Goal: Task Accomplishment & Management: Use online tool/utility

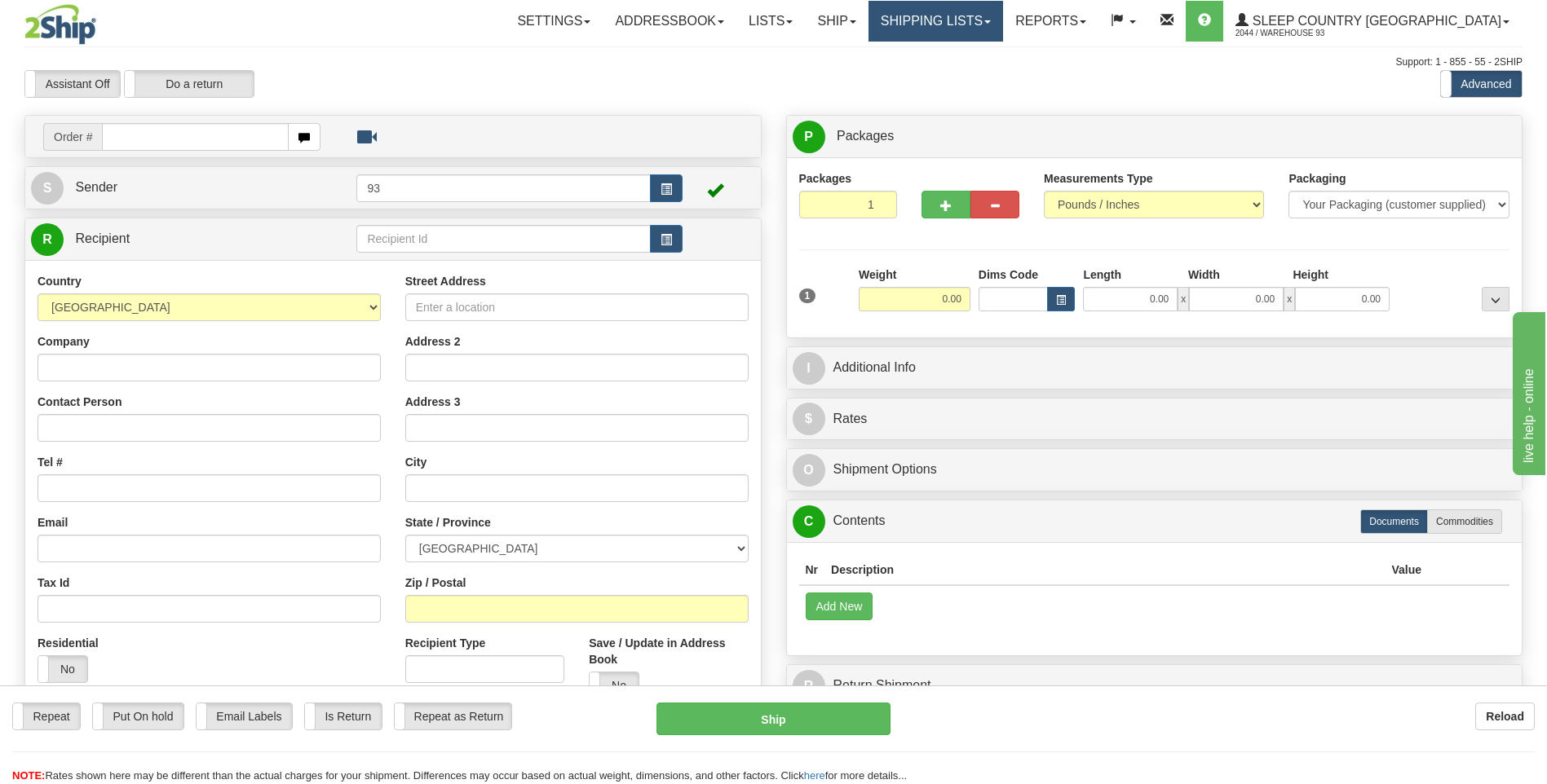
click at [1003, 23] on link "Shipping lists" at bounding box center [935, 21] width 135 height 41
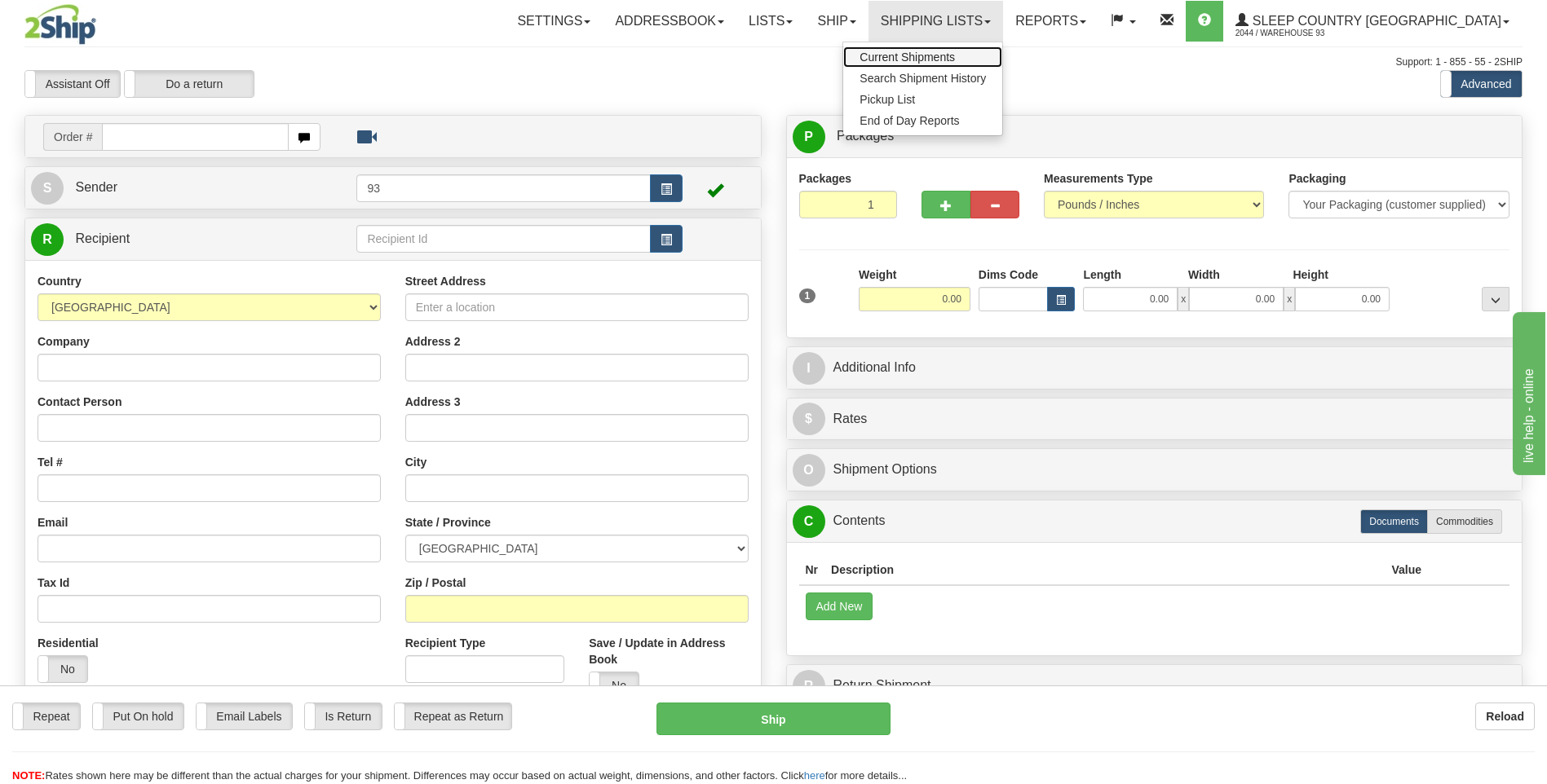
click at [955, 61] on span "Current Shipments" at bounding box center [907, 57] width 96 height 13
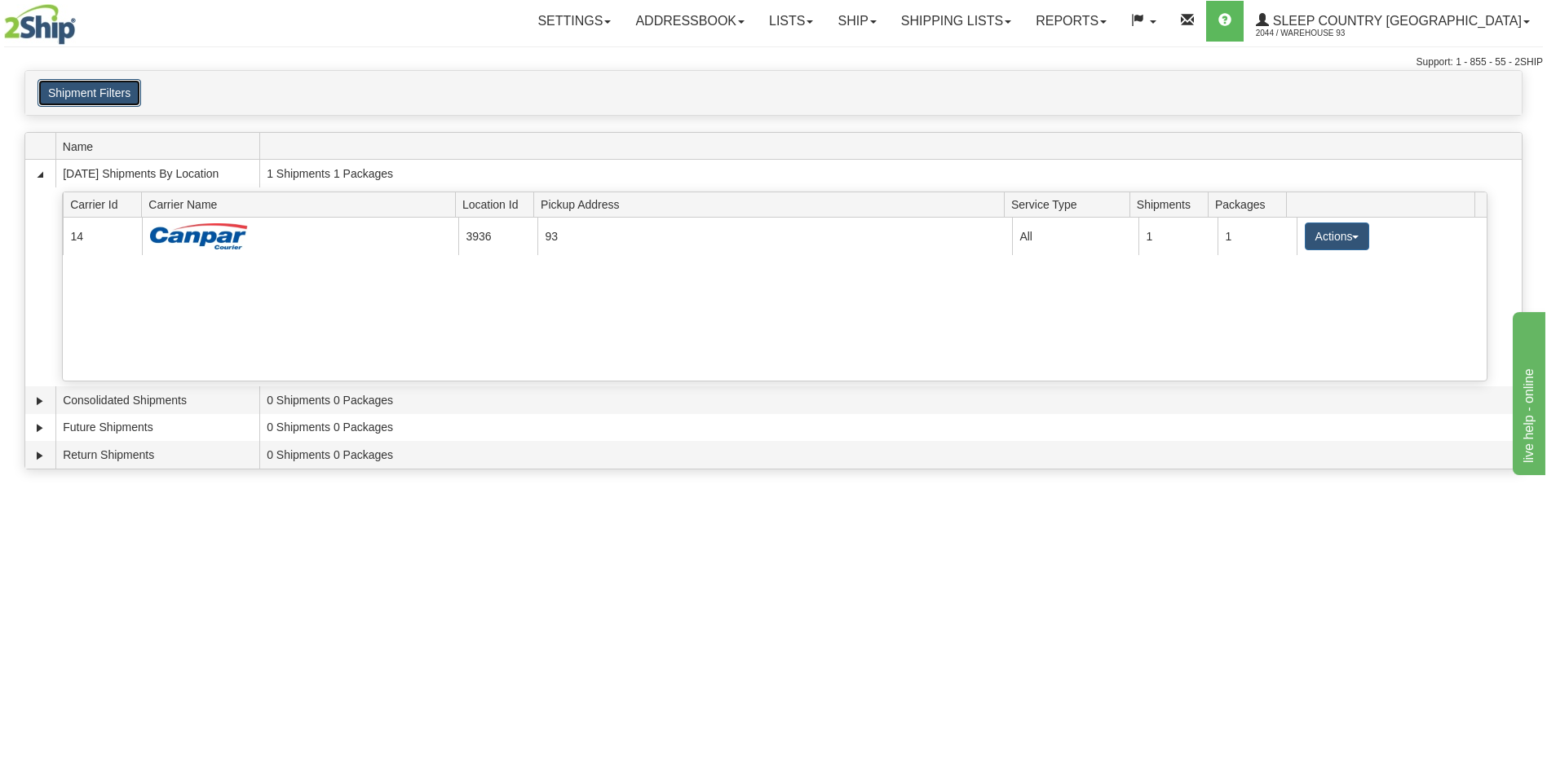
click at [96, 90] on button "Shipment Filters" at bounding box center [89, 93] width 104 height 28
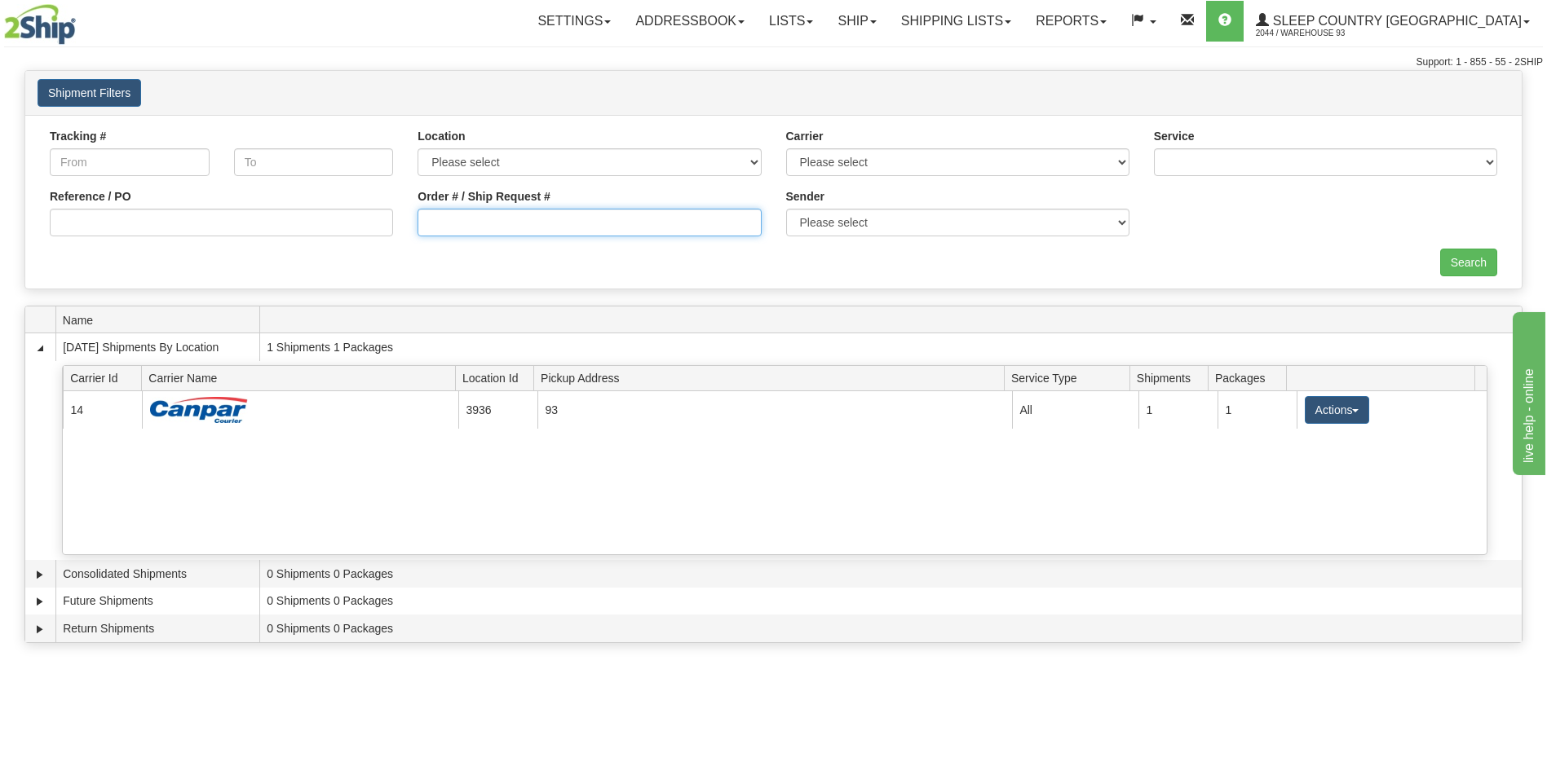
click at [467, 228] on input "Order # / Ship Request #" at bounding box center [589, 222] width 343 height 28
type input "9000I064468"
click at [1457, 264] on input "Search" at bounding box center [1468, 262] width 57 height 28
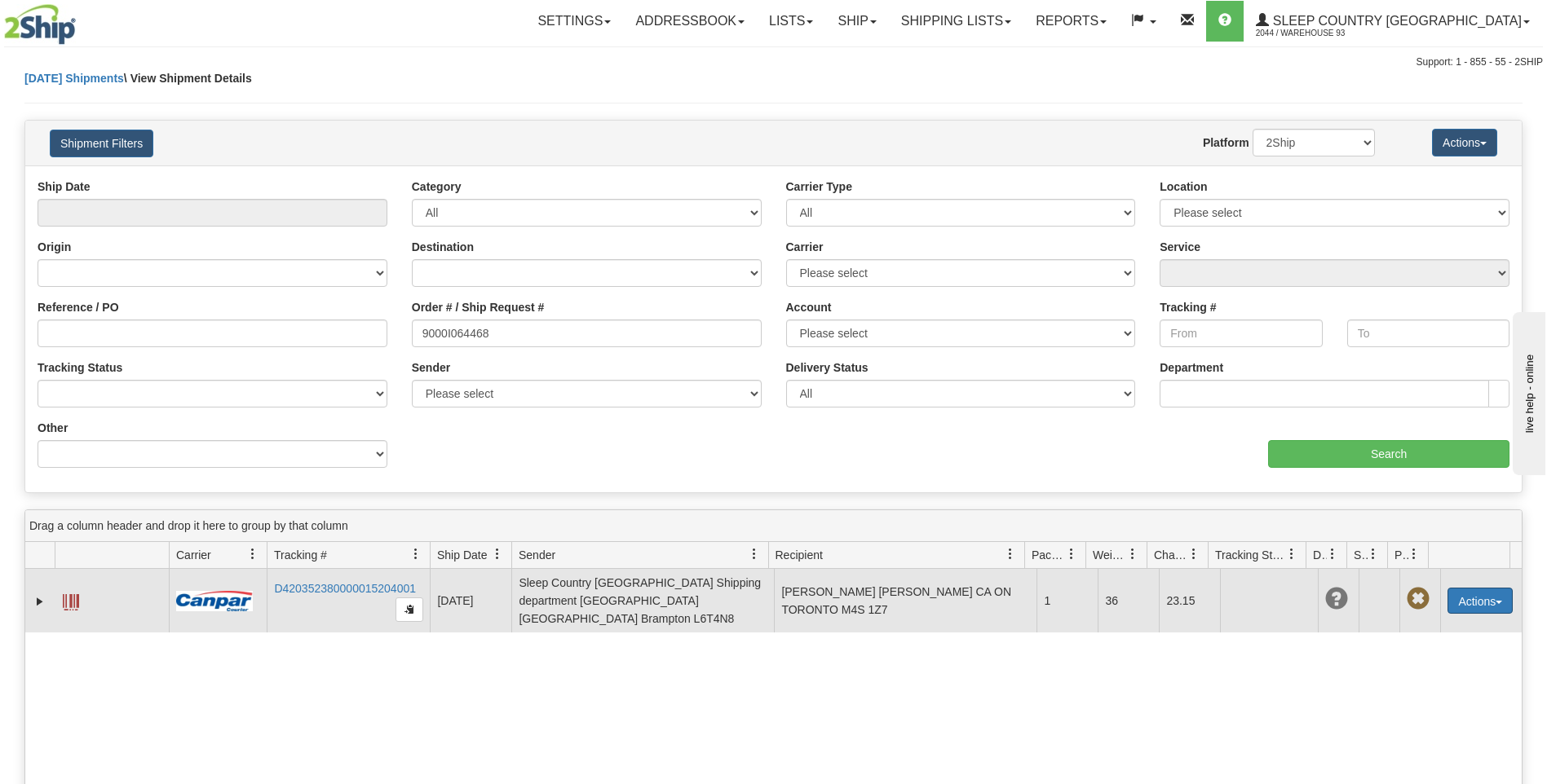
click at [1499, 598] on button "Actions" at bounding box center [1480, 601] width 65 height 26
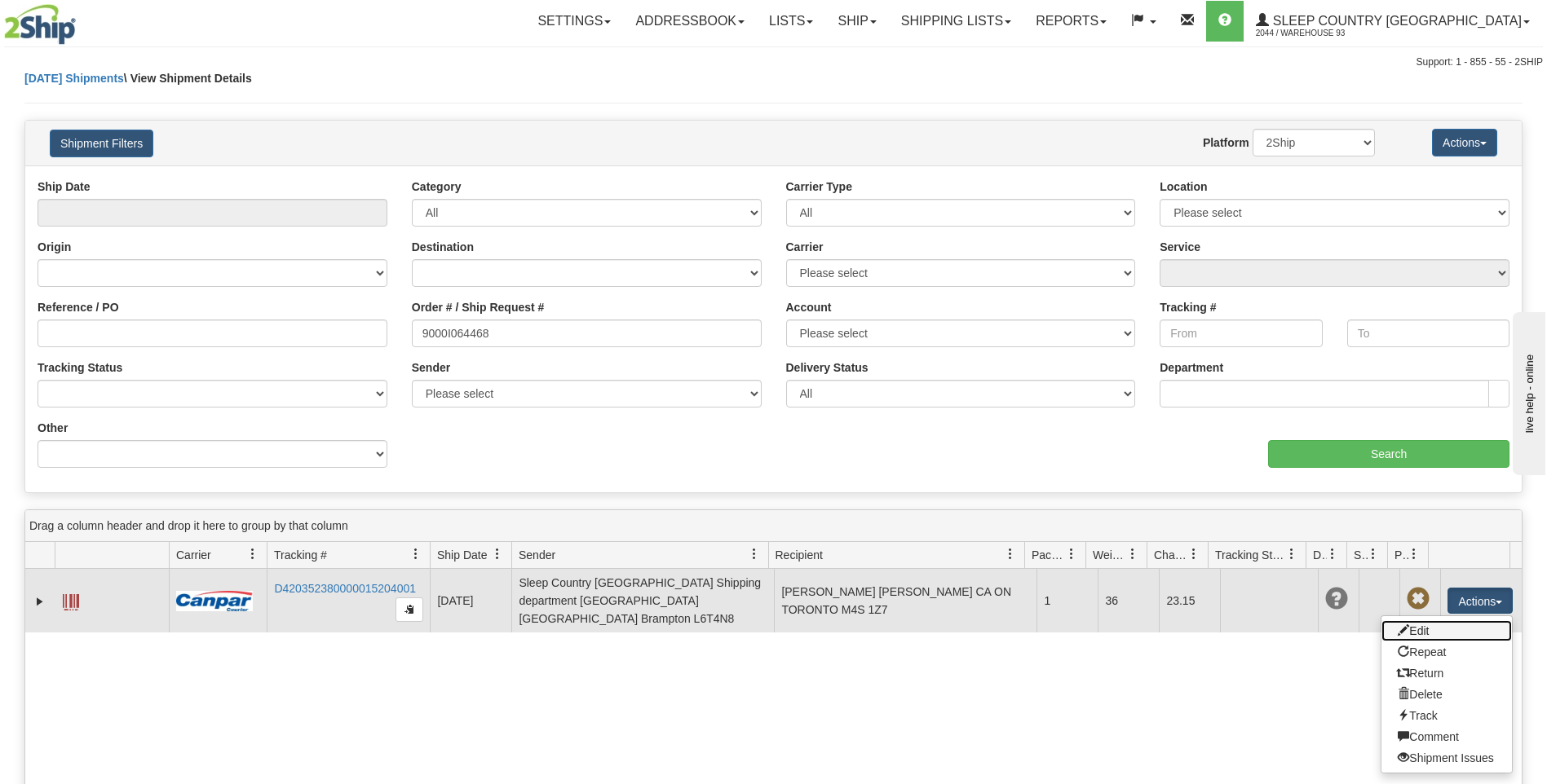
click at [1430, 627] on link "Edit" at bounding box center [1447, 630] width 130 height 21
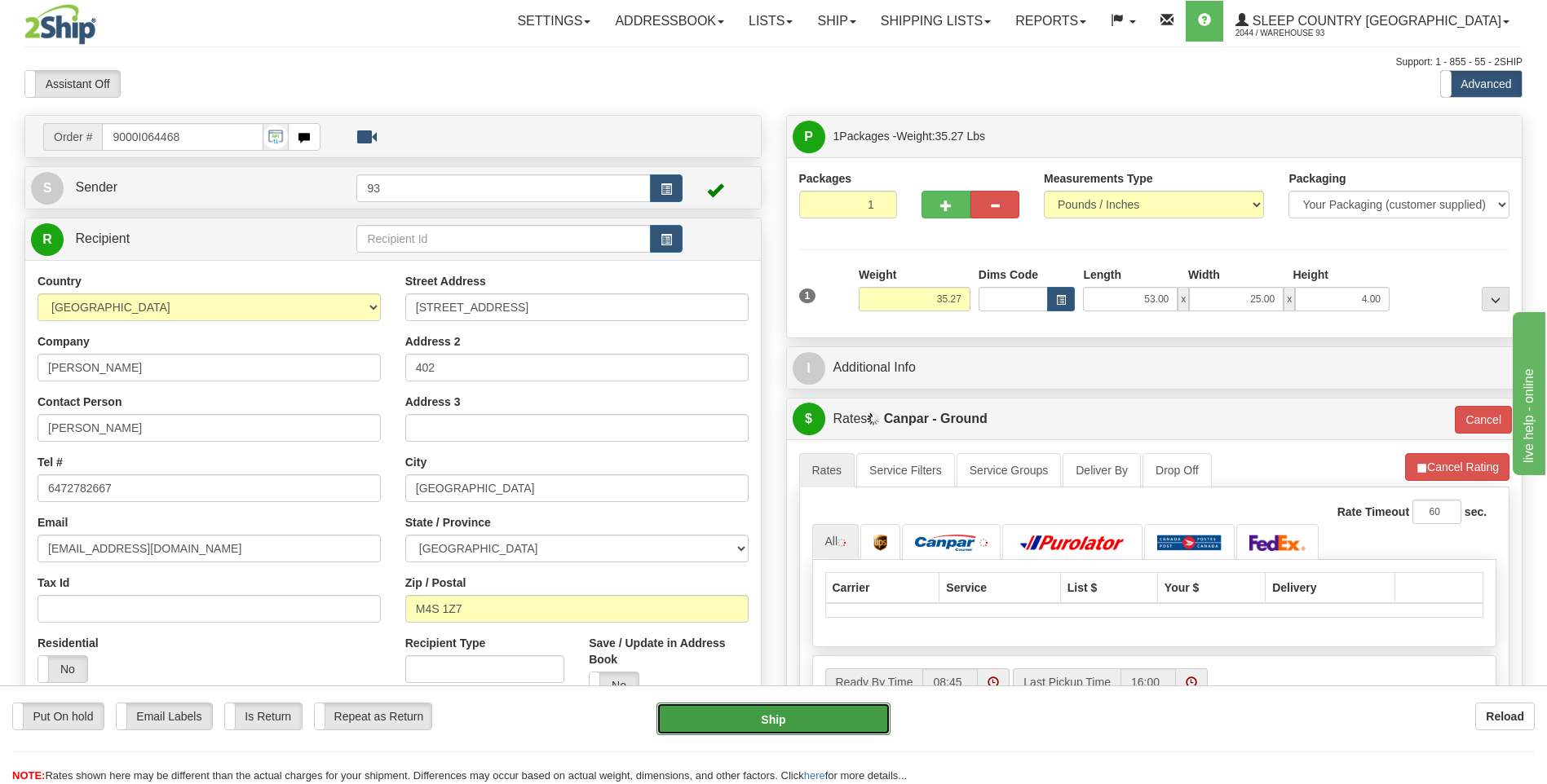
click at [723, 723] on button "Ship" at bounding box center [773, 719] width 233 height 33
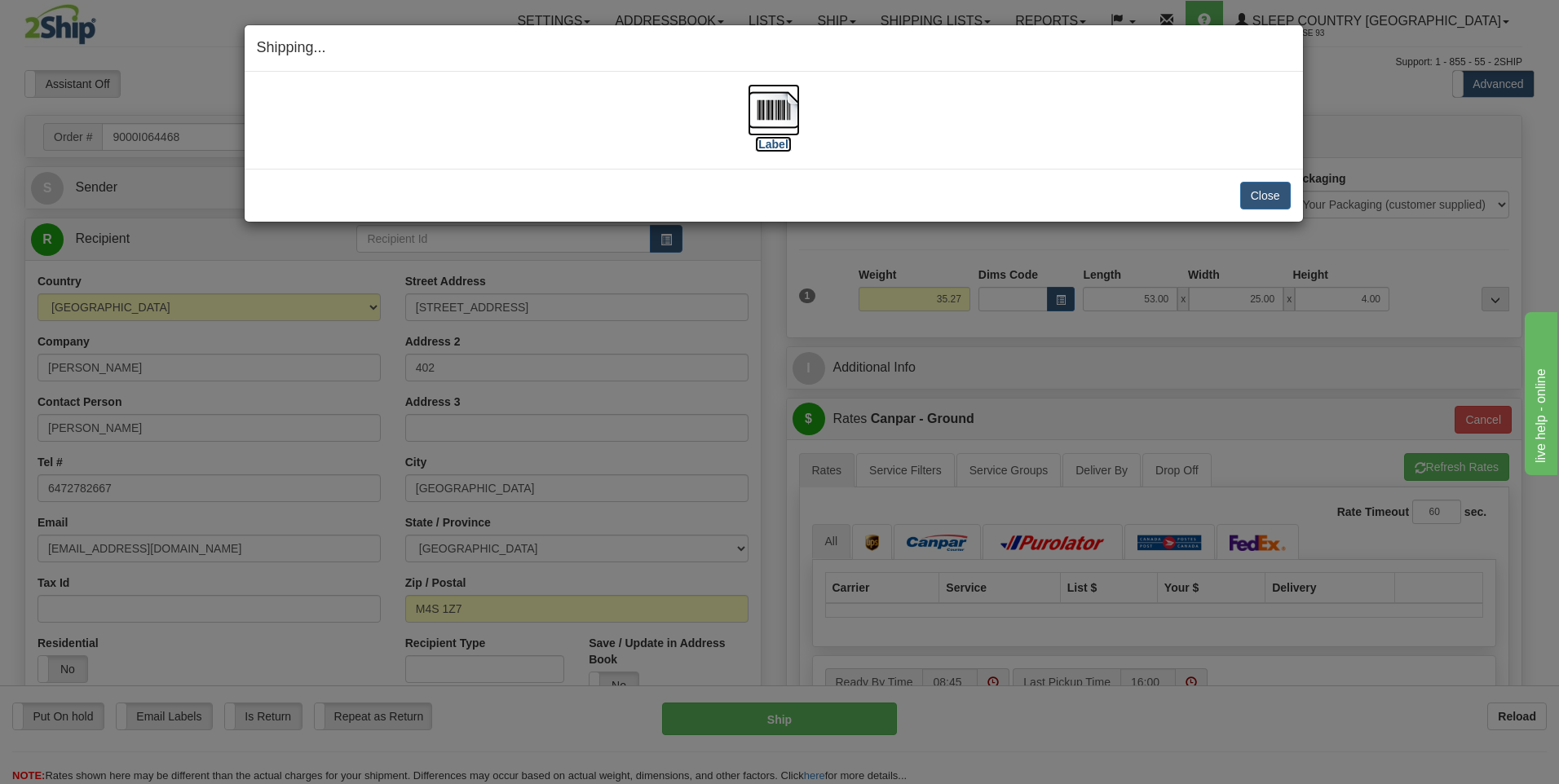
click at [778, 105] on img at bounding box center [774, 110] width 52 height 52
click at [767, 111] on img at bounding box center [774, 110] width 52 height 52
click at [1253, 196] on button "Close" at bounding box center [1266, 195] width 51 height 28
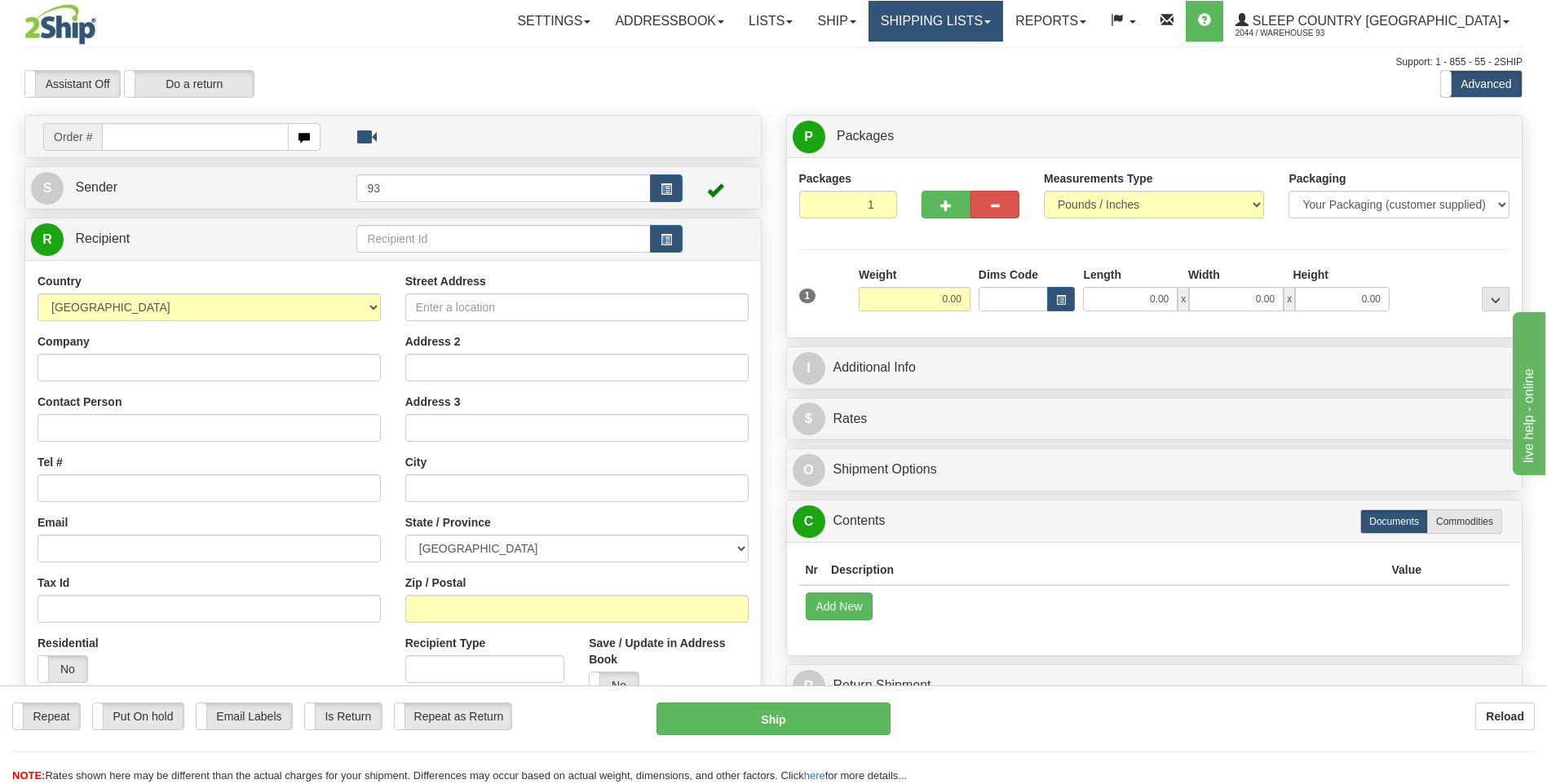
click at [1003, 15] on link "Shipping lists" at bounding box center [935, 21] width 135 height 41
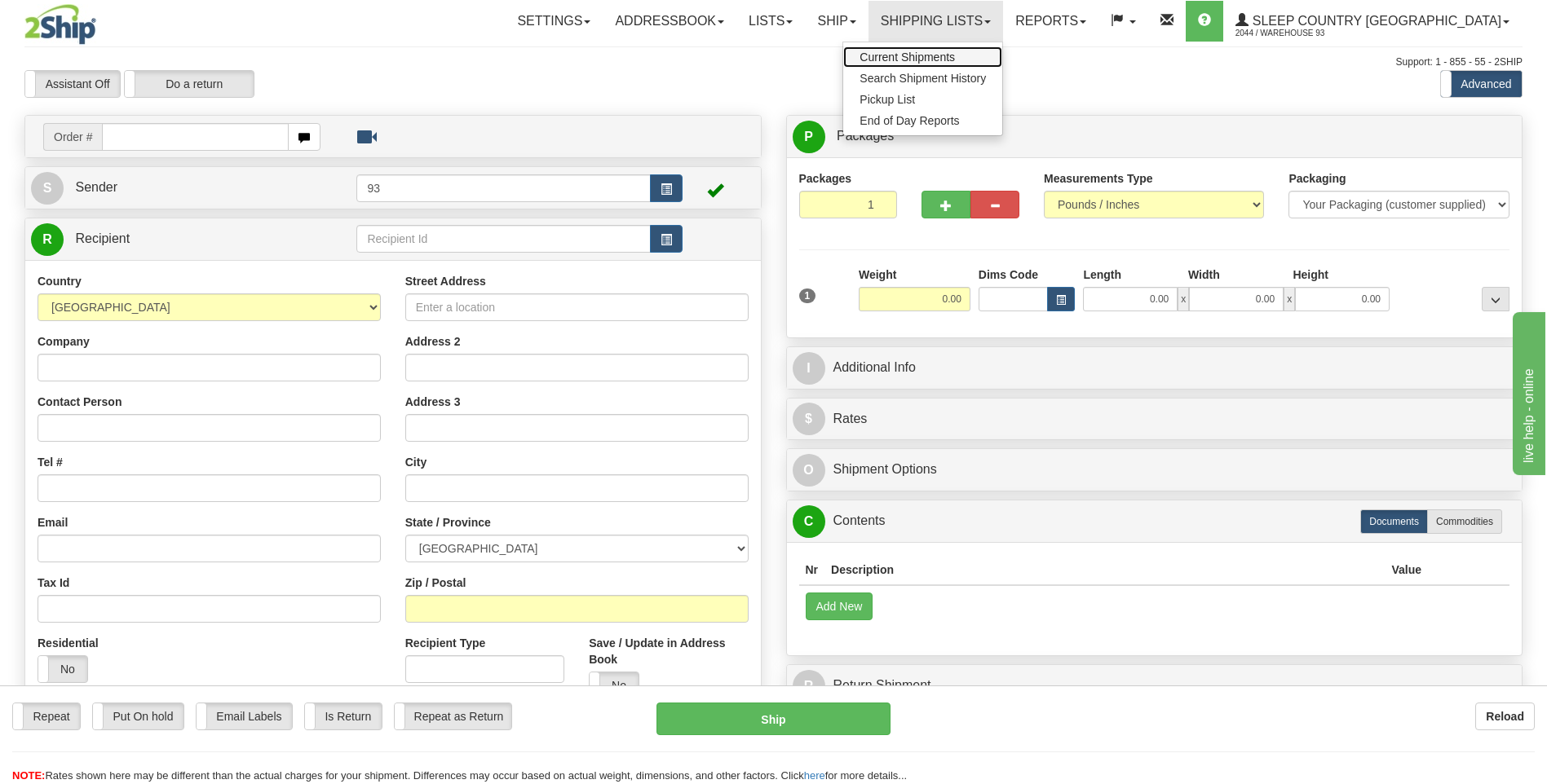
click at [971, 65] on link "Current Shipments" at bounding box center [923, 56] width 159 height 21
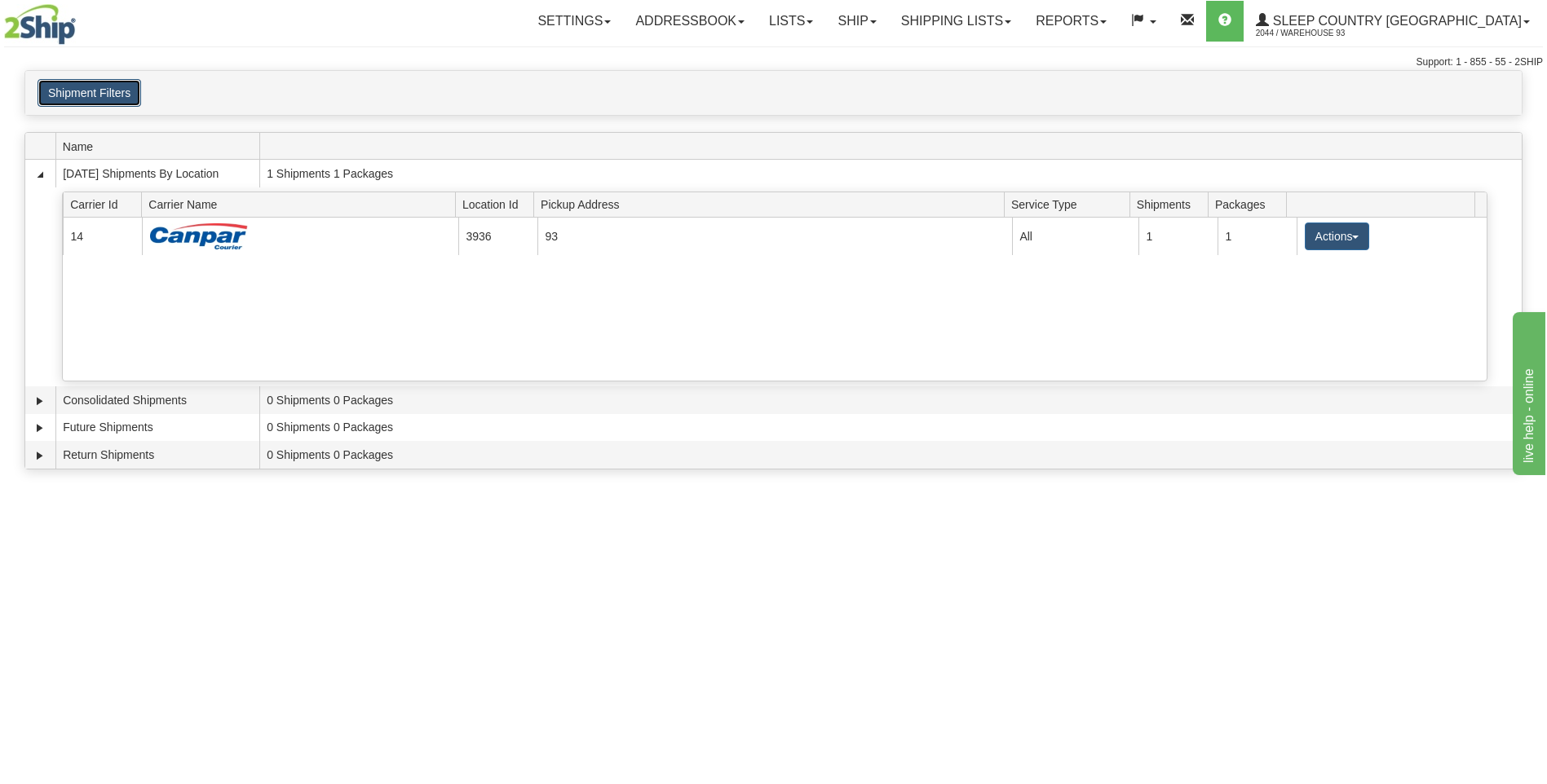
click at [71, 84] on button "Shipment Filters" at bounding box center [89, 93] width 104 height 28
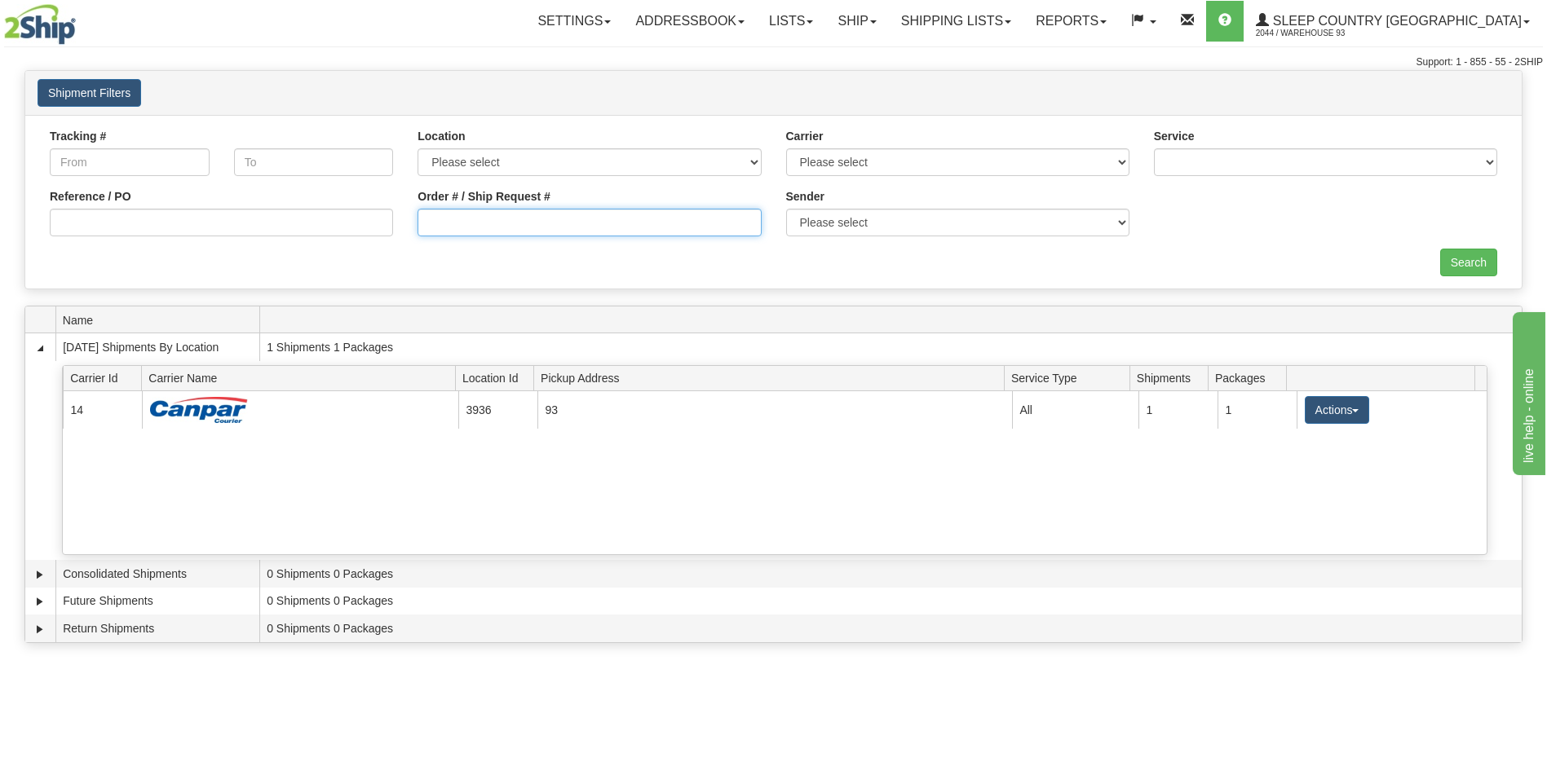
click at [453, 213] on input "Order # / Ship Request #" at bounding box center [589, 222] width 343 height 28
type input "9000I064468"
click at [1449, 263] on input "Search" at bounding box center [1468, 262] width 57 height 28
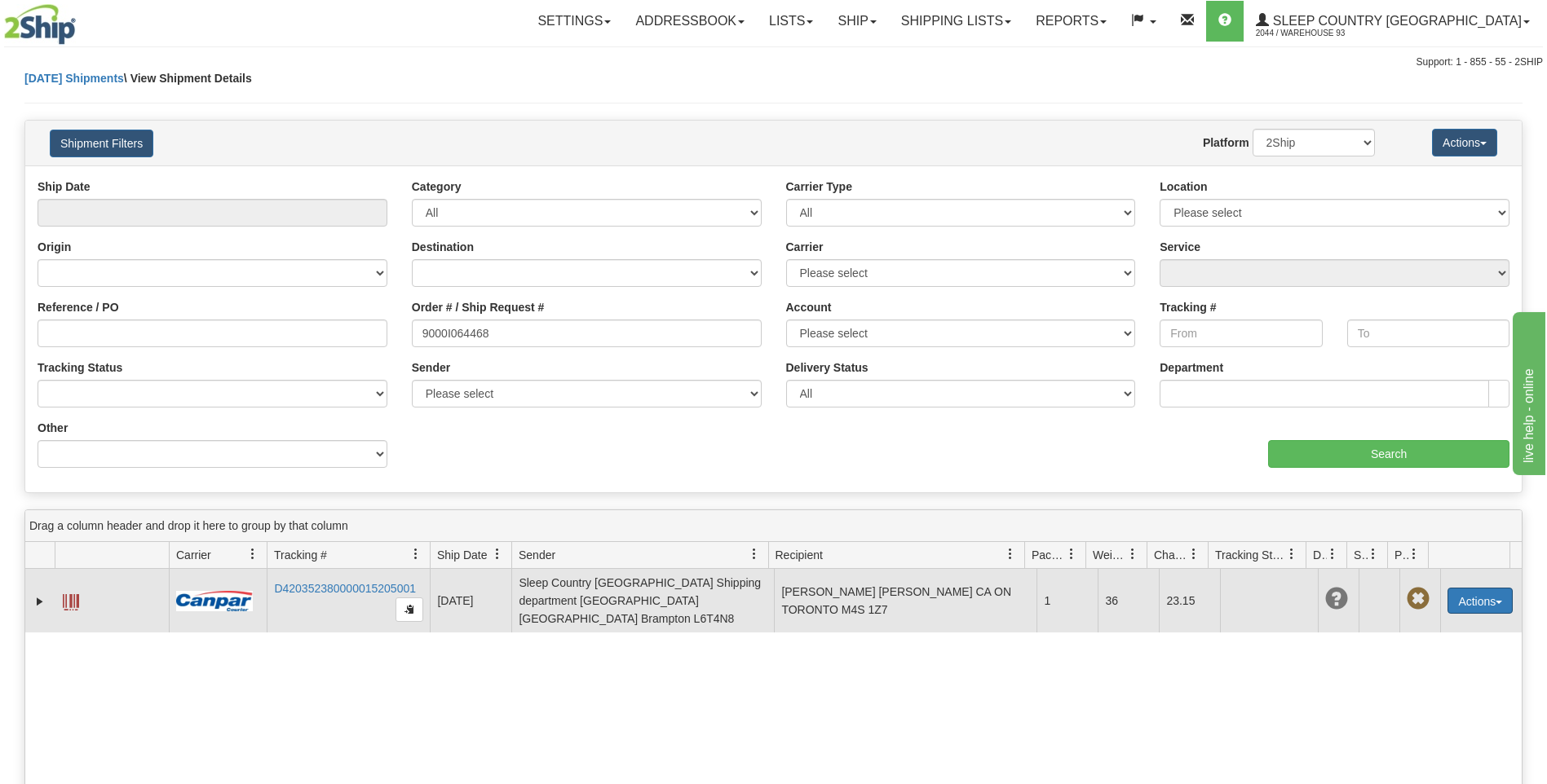
click at [1481, 594] on button "Actions" at bounding box center [1480, 601] width 65 height 26
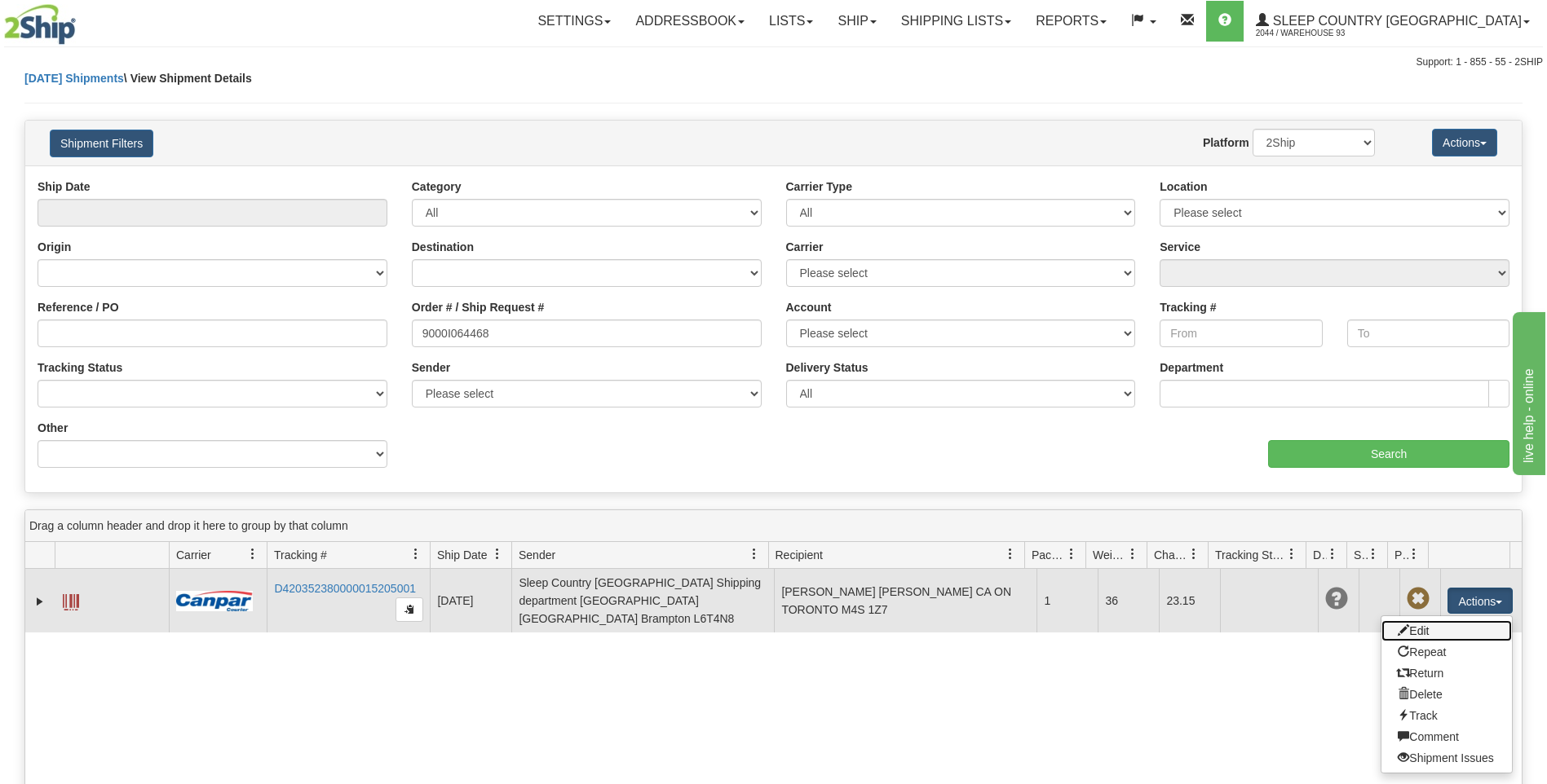
click at [1411, 626] on link "Edit" at bounding box center [1447, 630] width 130 height 21
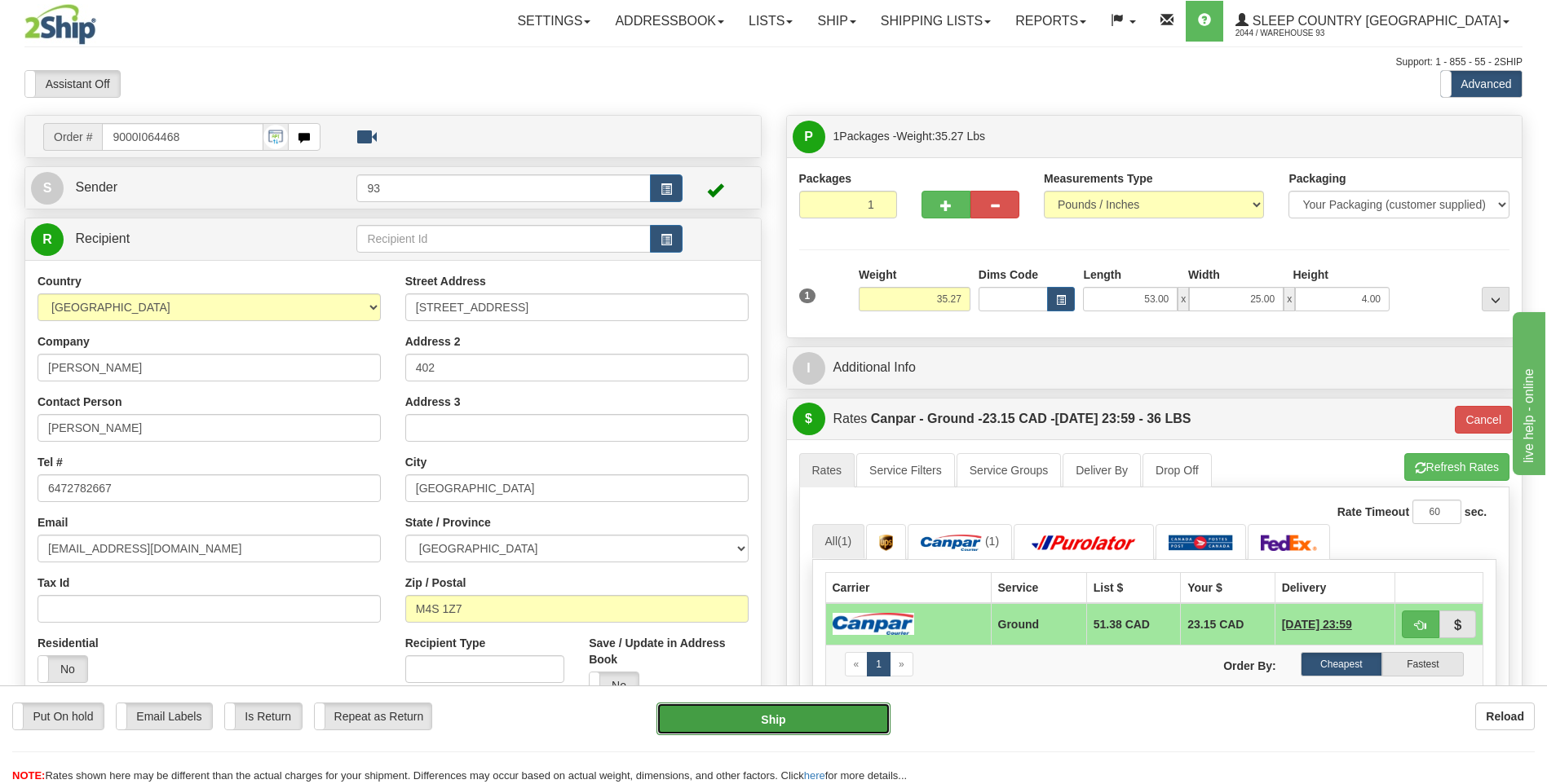
click at [756, 718] on button "Ship" at bounding box center [773, 719] width 233 height 33
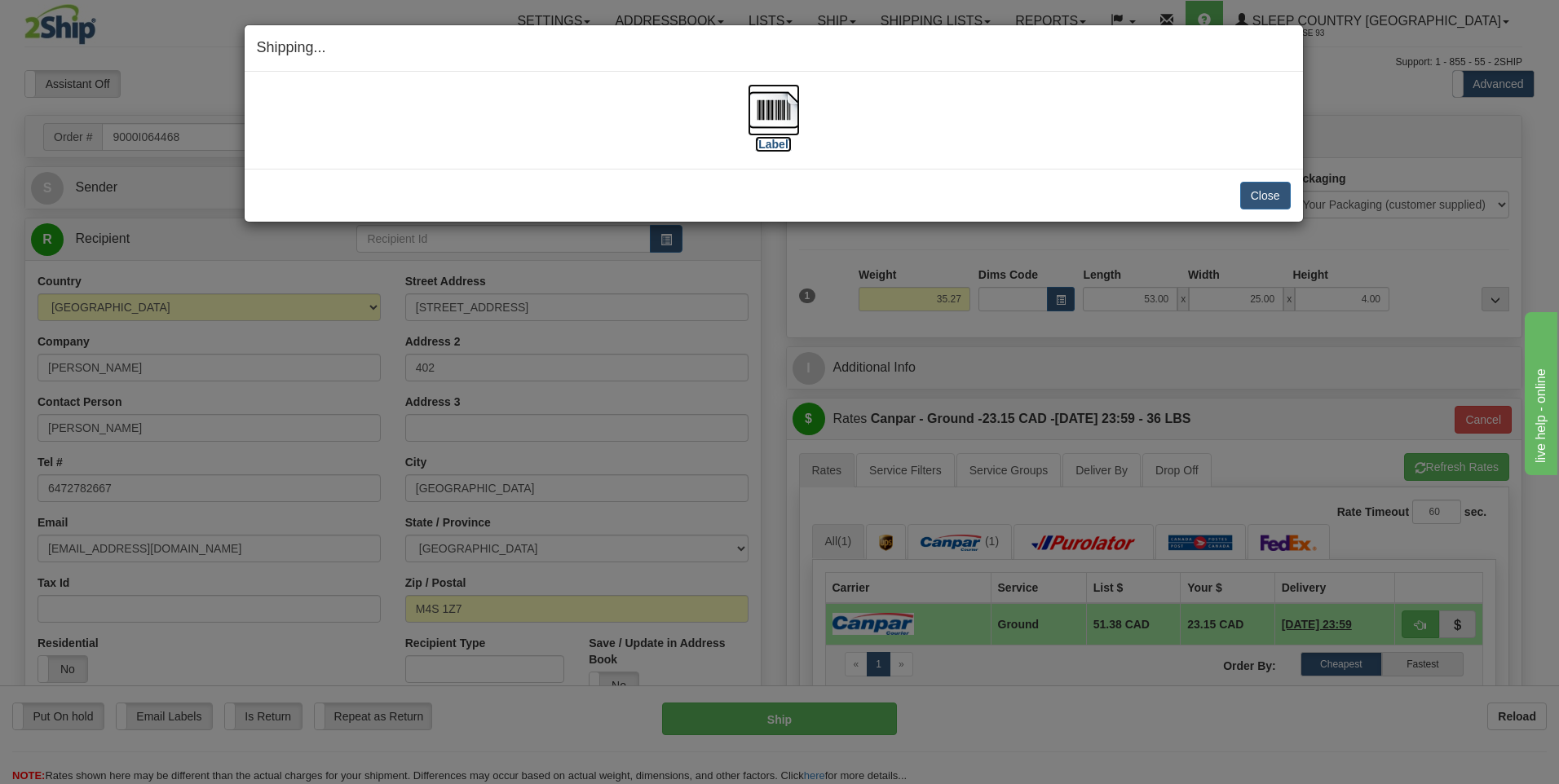
click at [775, 106] on img at bounding box center [774, 110] width 52 height 52
